Goal: Check status

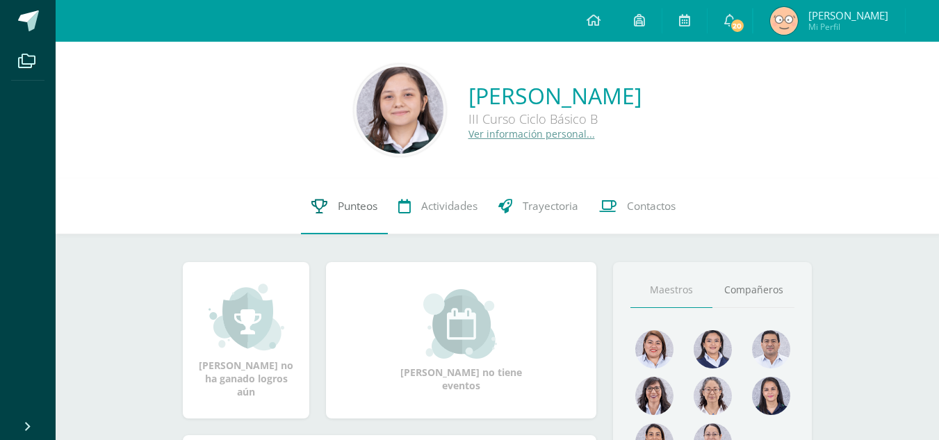
click at [354, 217] on link "Punteos" at bounding box center [344, 207] width 87 height 56
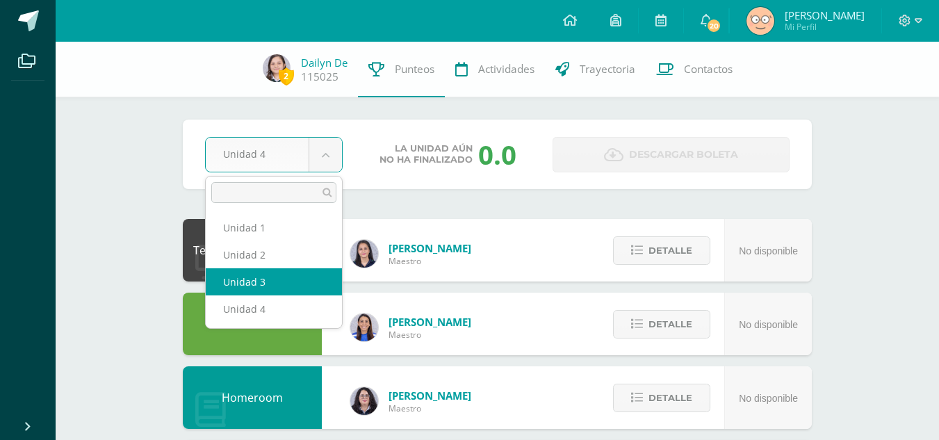
select select "Unidad 3"
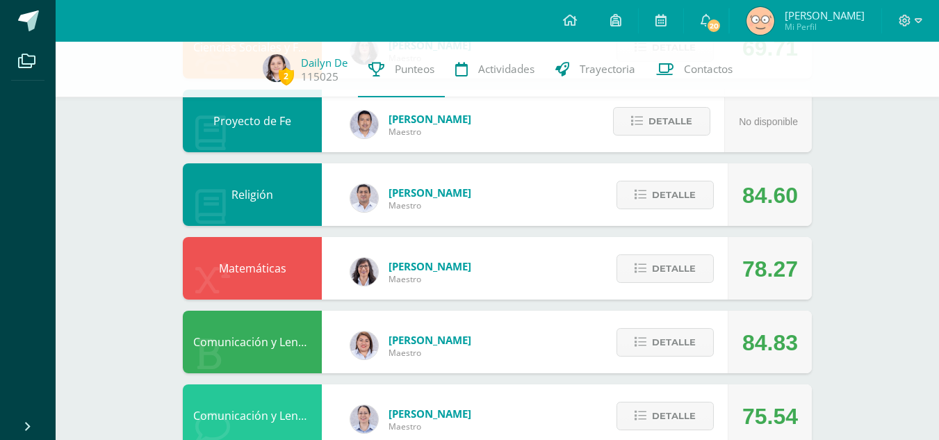
scroll to position [425, 0]
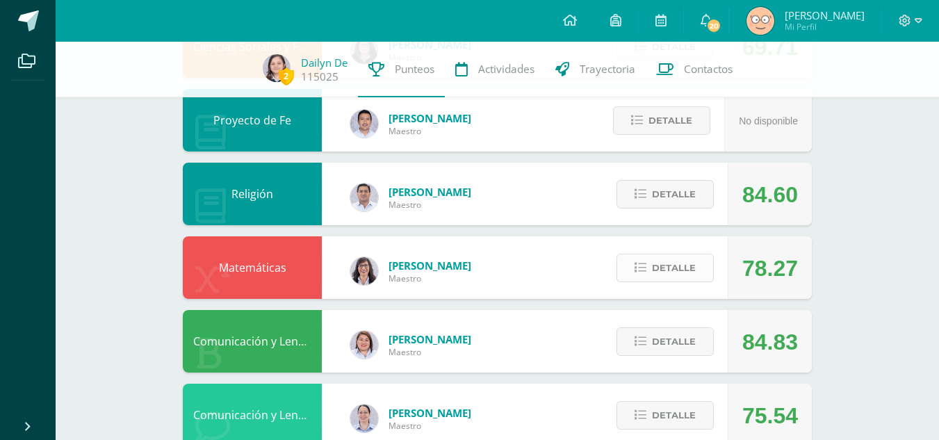
click at [696, 268] on button "Detalle" at bounding box center [664, 268] width 97 height 28
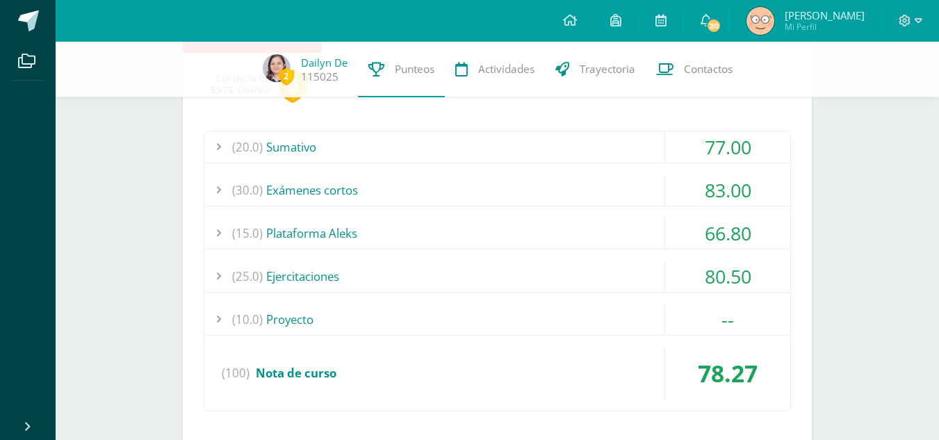
scroll to position [678, 0]
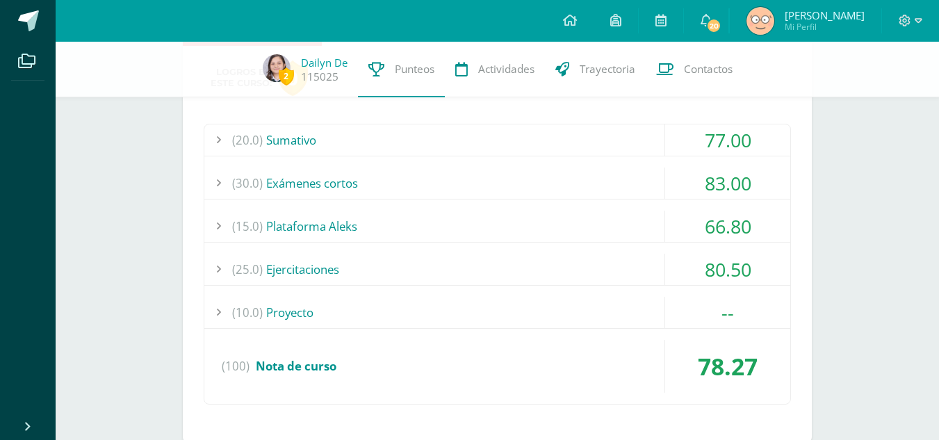
click at [430, 147] on div "(20.0) Sumativo" at bounding box center [497, 139] width 586 height 31
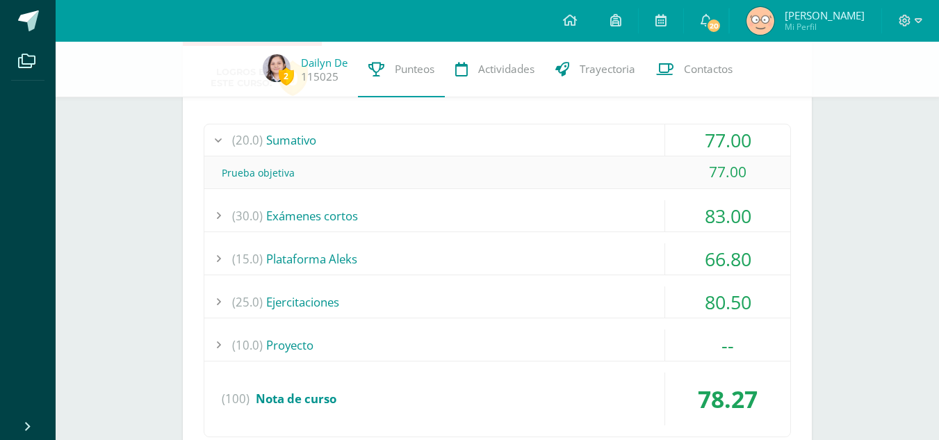
click at [430, 147] on div "(20.0) Sumativo" at bounding box center [497, 139] width 586 height 31
